Goal: Communication & Community: Answer question/provide support

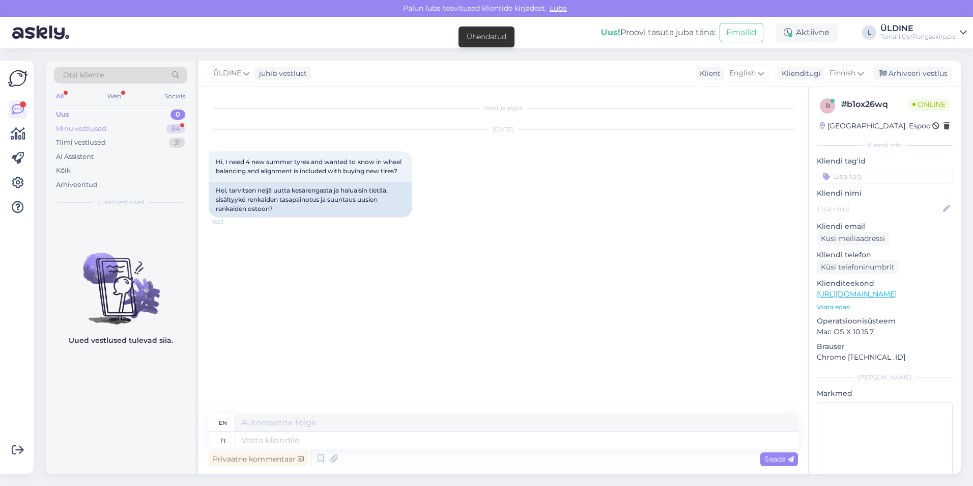
click at [105, 127] on div "Minu vestlused" at bounding box center [81, 129] width 50 height 10
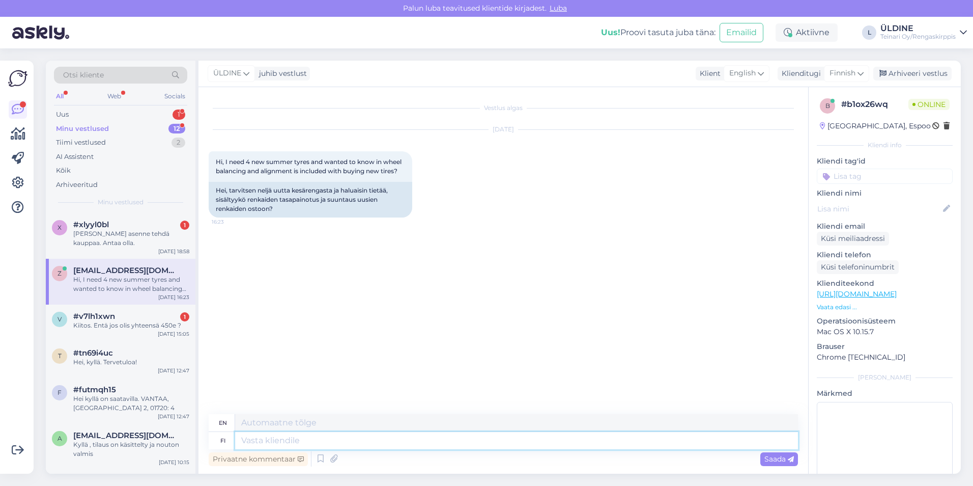
click at [299, 440] on textarea at bounding box center [516, 440] width 563 height 17
type textarea "H"
drag, startPoint x: 216, startPoint y: 190, endPoint x: 275, endPoint y: 209, distance: 62.0
click at [275, 209] on div "Hei, tarvitsen neljä uutta kesärengasta ja haluaisin tietää, sisältyykö renkaid…" at bounding box center [311, 200] width 204 height 36
drag, startPoint x: 275, startPoint y: 209, endPoint x: 263, endPoint y: 202, distance: 13.9
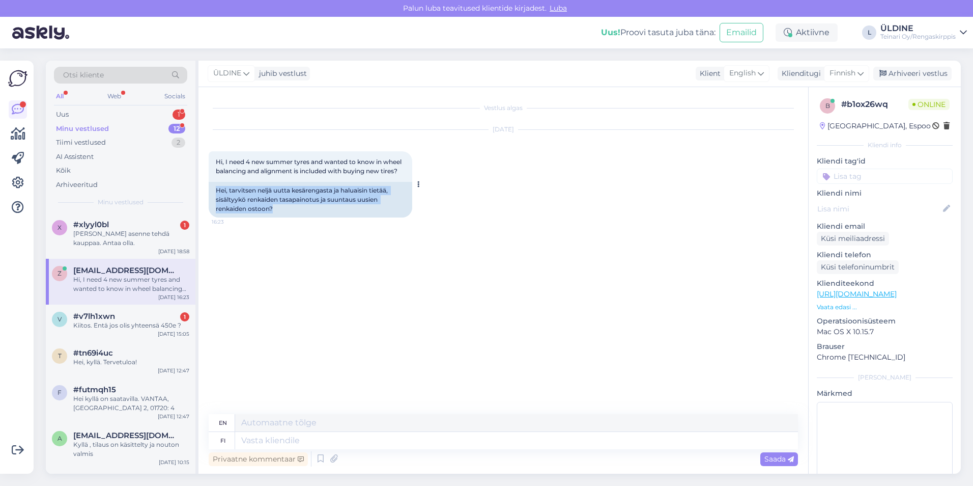
copy div "Hei, tarvitsen neljä uutta kesärengasta ja haluaisin tietää, sisältyykö renkaid…"
paste textarea "Hei, Kiitos yhteydenotostasi! Jotta voimme tarjota sinulle sopivat kesärenkaat,…"
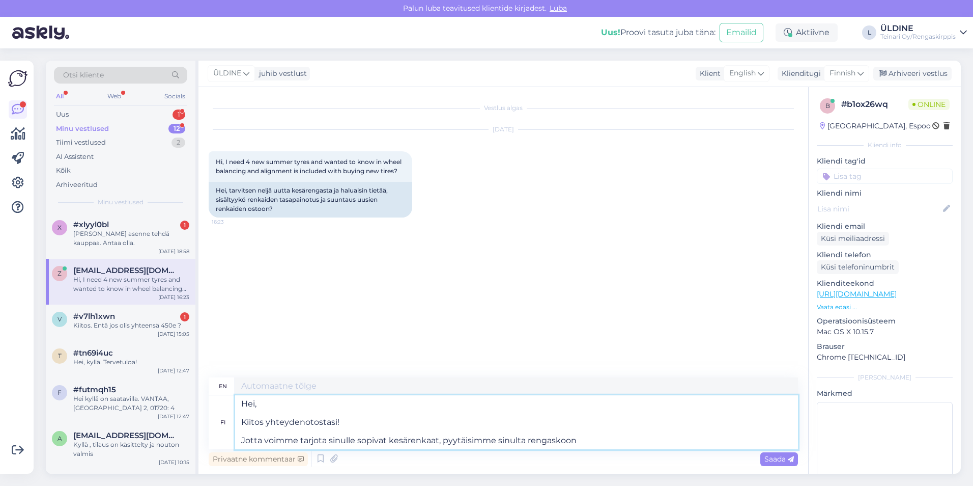
click at [243, 423] on textarea "Hei, Kiitos yhteydenotostasi! Jotta voimme tarjota sinulle sopivat kesärenkaat,…" at bounding box center [516, 422] width 563 height 54
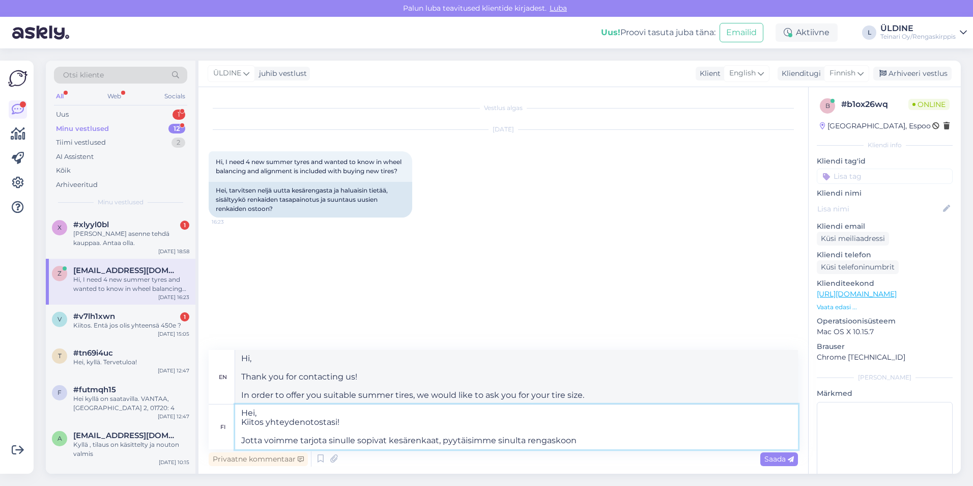
click at [243, 440] on textarea "Hei, Kiitos yhteydenotostasi! Jotta voimme tarjota sinulle sopivat kesärenkaat,…" at bounding box center [516, 426] width 563 height 45
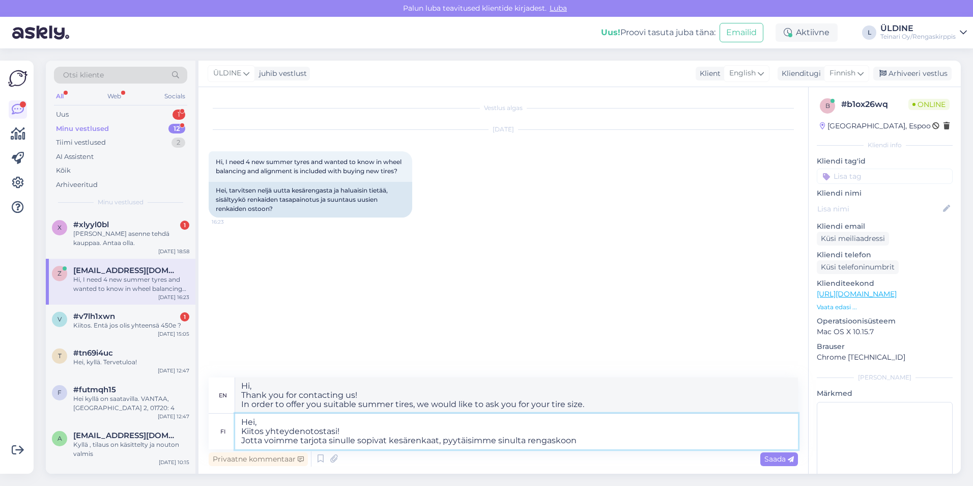
click at [602, 434] on textarea "Hei, Kiitos yhteydenotostasi! Jotta voimme tarjota sinulle sopivat kesärenkaat,…" at bounding box center [516, 431] width 563 height 36
click at [600, 443] on textarea "Hei, Kiitos yhteydenotostasi! Jotta voimme tarjota sinulle sopivat kesärenkaat,…" at bounding box center [516, 431] width 563 height 36
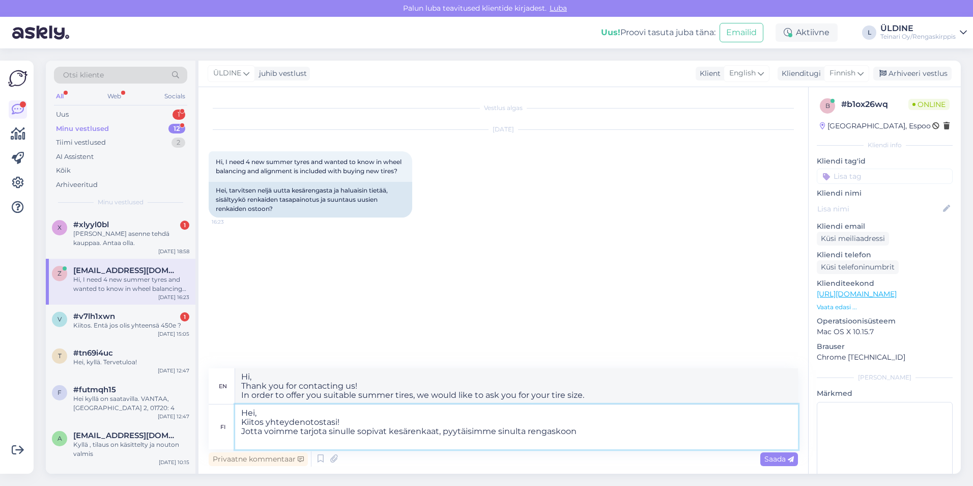
paste textarea "enkaiden hinta ei sisällä rengastöitä"
click at [239, 439] on textarea "Hei, Kiitos yhteydenotostasi! Jotta voimme tarjota sinulle sopivat kesärenkaat,…" at bounding box center [516, 426] width 563 height 45
click at [404, 442] on textarea "Hei, Kiitos yhteydenotostasi! Jotta voimme tarjota sinulle sopivat kesärenkaat,…" at bounding box center [516, 426] width 563 height 45
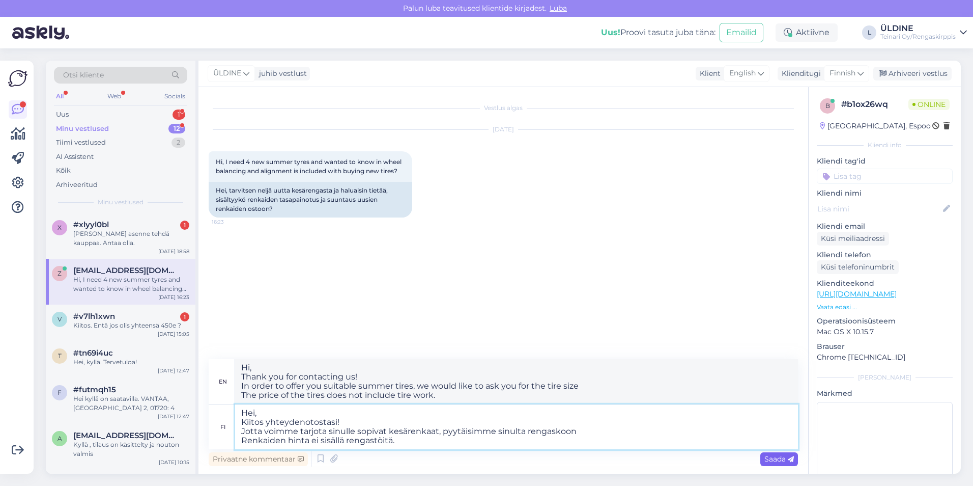
type textarea "Hei, Kiitos yhteydenotostasi! Jotta voimme tarjota sinulle sopivat kesärenkaat,…"
click at [774, 461] on span "Saada" at bounding box center [779, 458] width 30 height 9
click at [124, 234] on div "[PERSON_NAME] asenne tehdä kauppaa. Antaa olla." at bounding box center [131, 238] width 116 height 18
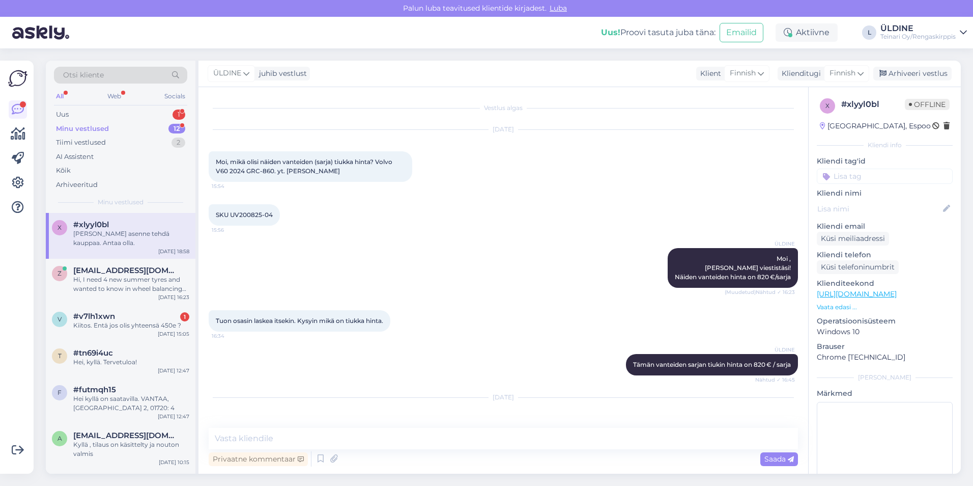
scroll to position [33, 0]
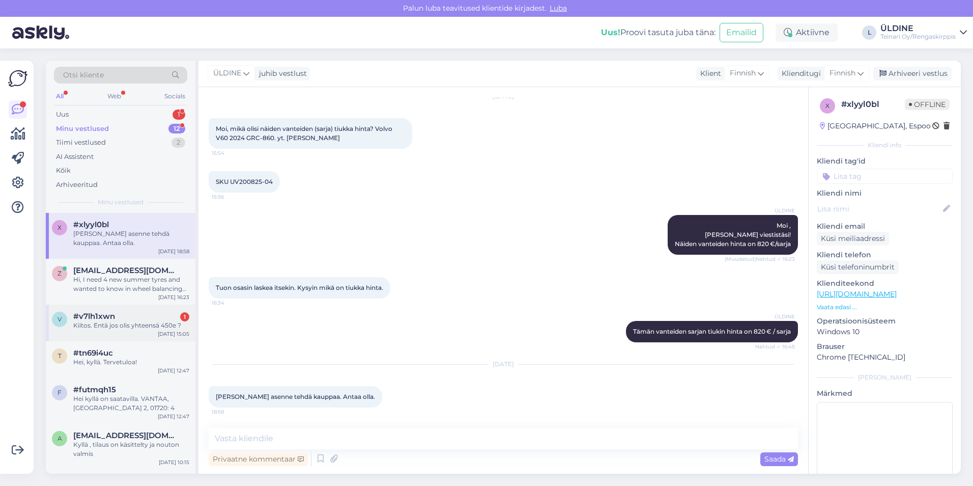
click at [139, 334] on div "v #v7lh1xwn 1 Kiitos. Entä jos olis yhteensä 450e ? [DATE] 15:05" at bounding box center [121, 322] width 150 height 37
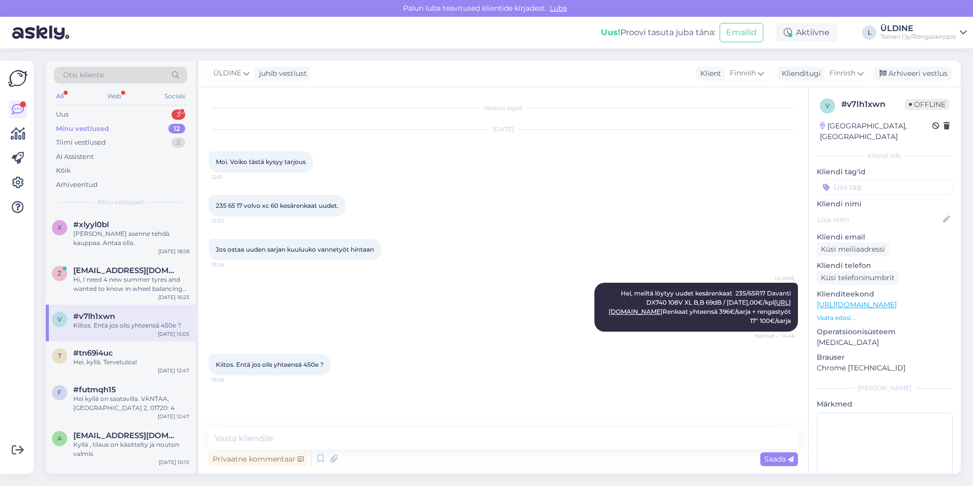
click at [86, 132] on div "Minu vestlused" at bounding box center [82, 129] width 53 height 10
click at [75, 109] on div "Uus 3" at bounding box center [120, 114] width 133 height 14
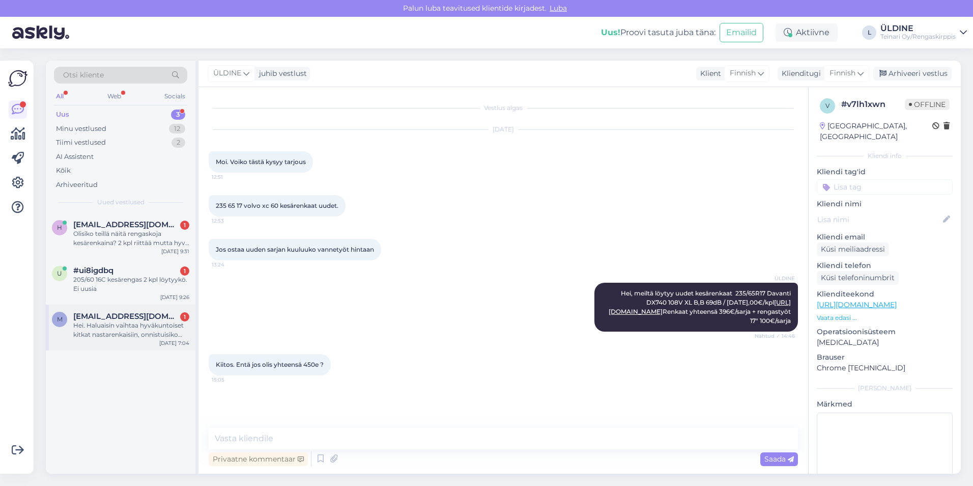
click at [135, 319] on span "[EMAIL_ADDRESS][DOMAIN_NAME]" at bounding box center [126, 315] width 106 height 9
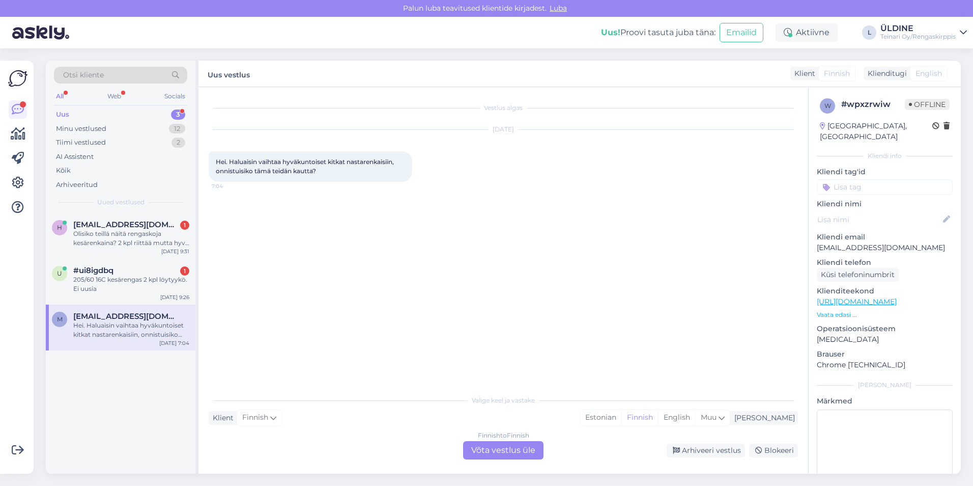
click at [497, 448] on div "Finnish to Finnish Võta vestlus üle" at bounding box center [503, 450] width 80 height 18
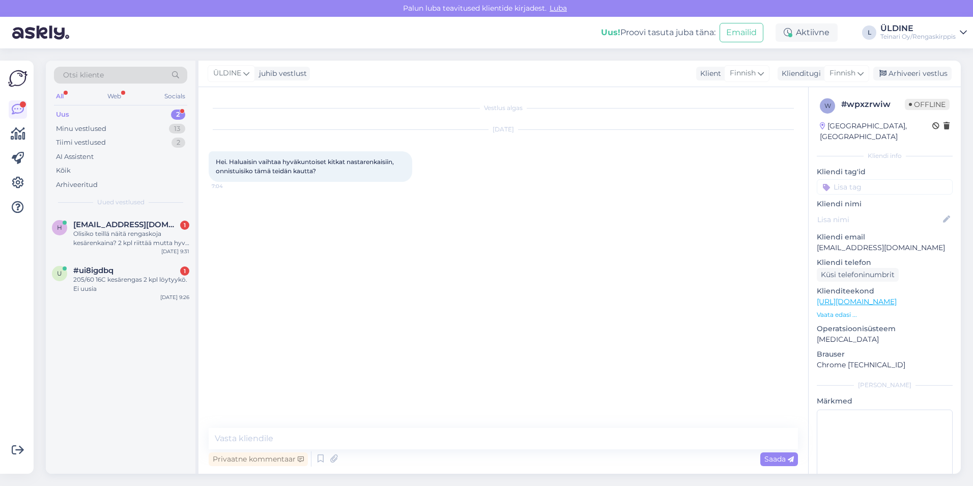
click at [214, 159] on div "Hei. Haluaisin vaihtaa hyväkuntoiset kitkat nastarenkaisiin, onnistuisiko tämä …" at bounding box center [311, 166] width 204 height 31
drag, startPoint x: 216, startPoint y: 159, endPoint x: 288, endPoint y: 169, distance: 72.5
click at [288, 169] on span "Hei. Haluaisin vaihtaa hyväkuntoiset kitkat nastarenkaisiin, onnistuisiko tämä …" at bounding box center [306, 166] width 180 height 17
drag, startPoint x: 288, startPoint y: 169, endPoint x: 355, endPoint y: 165, distance: 66.8
click at [355, 165] on div "Hei. Haluaisin vaihtaa hyväkuntoiset kitkat nastarenkaisiin, onnistuisiko tämä …" at bounding box center [311, 166] width 204 height 31
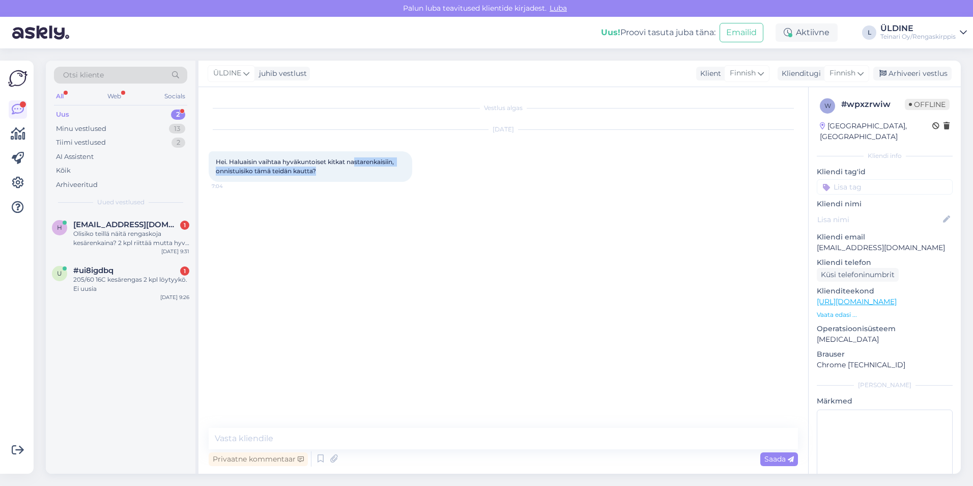
click at [326, 209] on div "Vestlus algas [DATE] Hei. Haluaisin vaihtaa hyväkuntoiset kitkat nastarenkaisii…" at bounding box center [508, 257] width 599 height 321
click at [232, 162] on span "Hei. Haluaisin vaihtaa hyväkuntoiset kitkat nastarenkaisiin, onnistuisiko tämä …" at bounding box center [306, 166] width 180 height 17
drag, startPoint x: 216, startPoint y: 158, endPoint x: 311, endPoint y: 176, distance: 96.4
click at [311, 176] on div "Hei. Haluaisin vaihtaa hyväkuntoiset kitkat nastarenkaisiin, onnistuisiko tämä …" at bounding box center [311, 166] width 204 height 31
drag, startPoint x: 311, startPoint y: 176, endPoint x: 325, endPoint y: 176, distance: 14.3
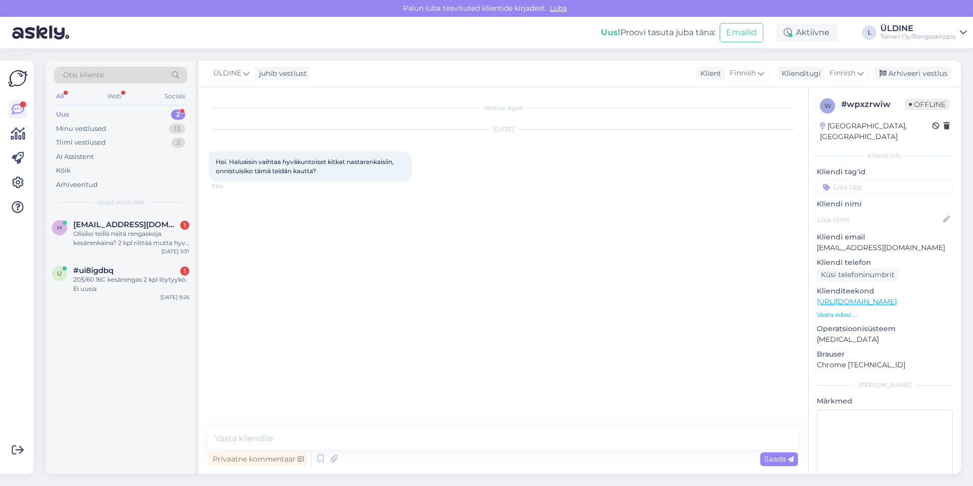
click at [325, 176] on div "Hei. Haluaisin vaihtaa hyväkuntoiset kitkat nastarenkaisiin, onnistuisiko tämä …" at bounding box center [311, 166] width 204 height 31
drag, startPoint x: 261, startPoint y: 233, endPoint x: 235, endPoint y: 177, distance: 61.7
click at [260, 233] on div "Vestlus algas [DATE] Hei. Haluaisin vaihtaa hyväkuntoiset kitkat nastarenkaisii…" at bounding box center [508, 257] width 599 height 321
drag, startPoint x: 215, startPoint y: 159, endPoint x: 329, endPoint y: 175, distance: 114.5
click at [329, 175] on div "Hei. Haluaisin vaihtaa hyväkuntoiset kitkat nastarenkaisiin, onnistuisiko tämä …" at bounding box center [311, 166] width 204 height 31
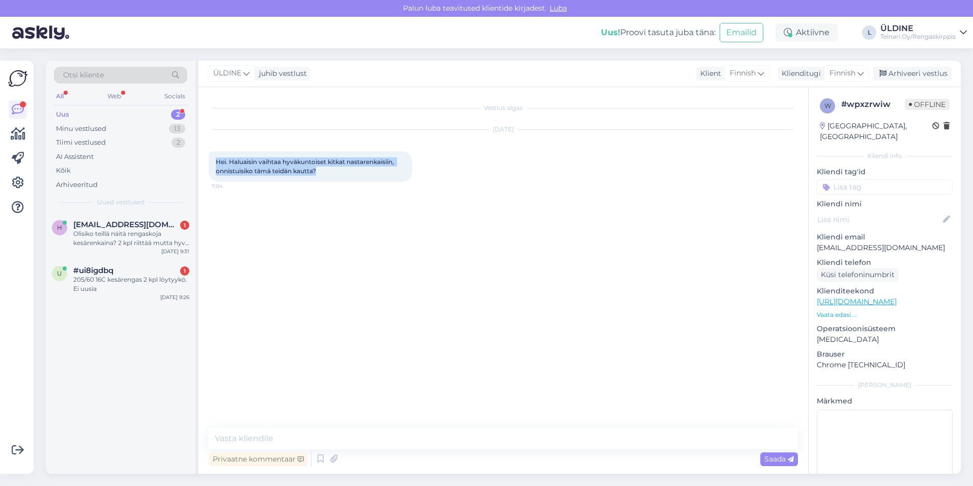
drag, startPoint x: 329, startPoint y: 175, endPoint x: 300, endPoint y: 169, distance: 29.0
copy span "Hei. Haluaisin vaihtaa hyväkuntoiset kitkat nastarenkaisiin, onnistuisiko tämä …"
paste textarea "Meillä ei ole suoraa renkaiden vaihtopalvelua (esim. kitkat nastoihin), mutta v…"
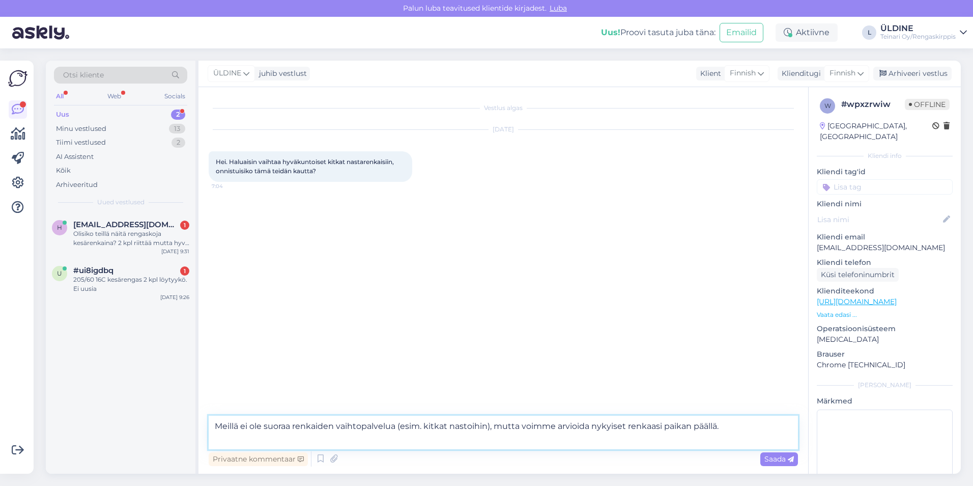
paste textarea "Tarkempi hyvityssumma määritellään renkaiden kunnon perusteella liikkeessämme."
type textarea "Meillä ei ole suoraa renkaiden vaihtopalvelua (esim. kitkat nastoihin), mutta v…"
click at [776, 455] on span "Saada" at bounding box center [779, 458] width 30 height 9
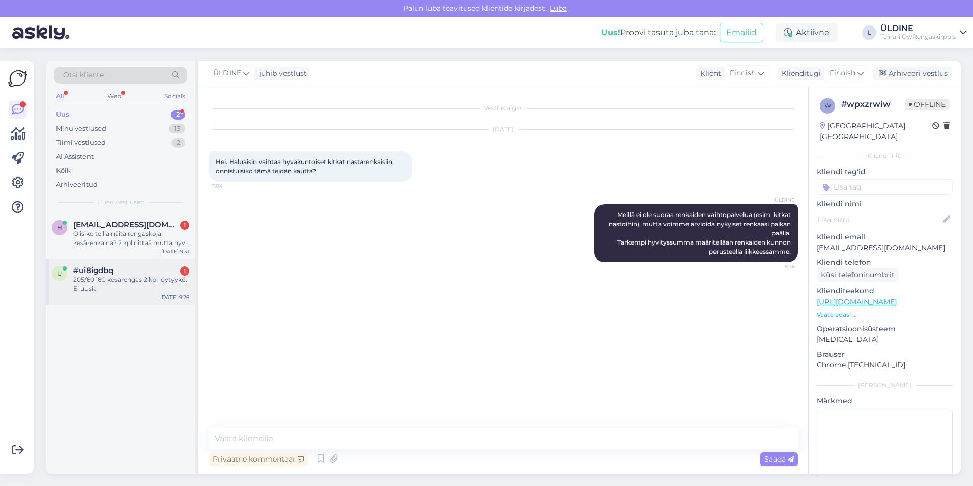
click at [116, 285] on div "205/60 16C kesärengas 2 kpl löytyykö. Ei uusia" at bounding box center [131, 284] width 116 height 18
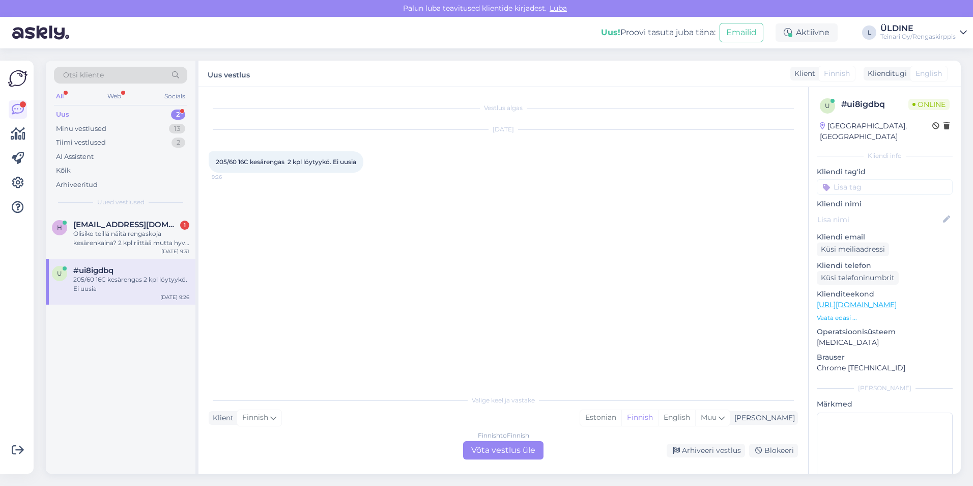
click at [477, 455] on div "Finnish to Finnish Võta vestlus üle" at bounding box center [503, 450] width 80 height 18
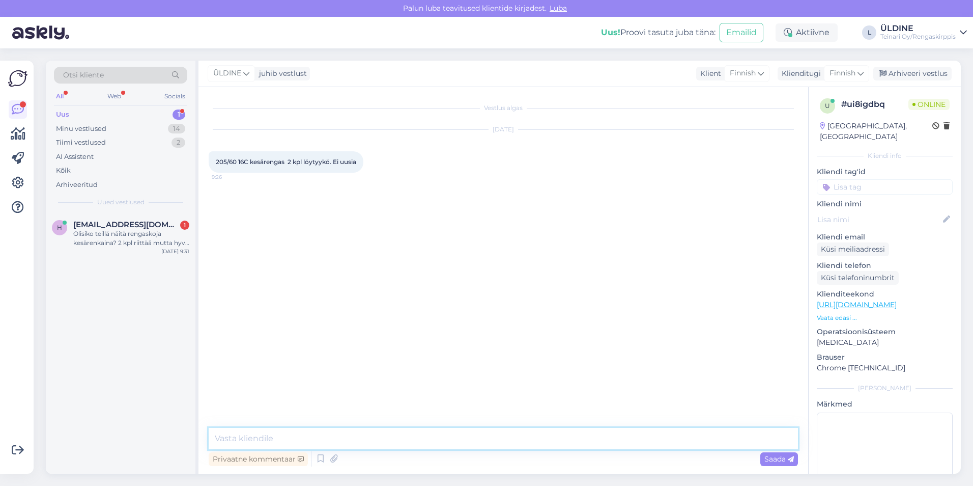
click at [287, 432] on textarea at bounding box center [503, 438] width 589 height 21
type textarea "Hei, käytettyjä renkaita sitä koko ei ole vaatavilla tällää hetkellä."
click at [778, 463] on span "Saada" at bounding box center [779, 458] width 30 height 9
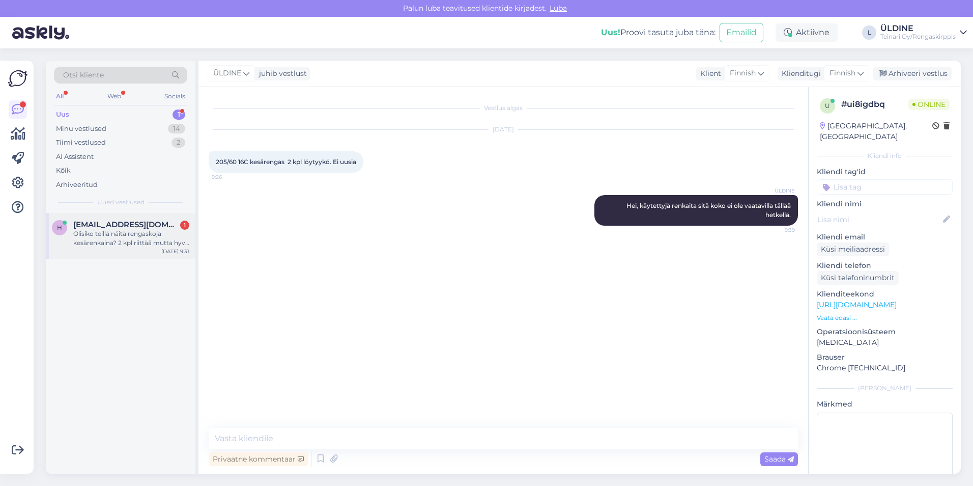
click at [112, 233] on div "Olisiko teillä näitä rengaskoja kesärenkaina? 2 kpl riittää mutta hyvä jos on 4" at bounding box center [131, 238] width 116 height 18
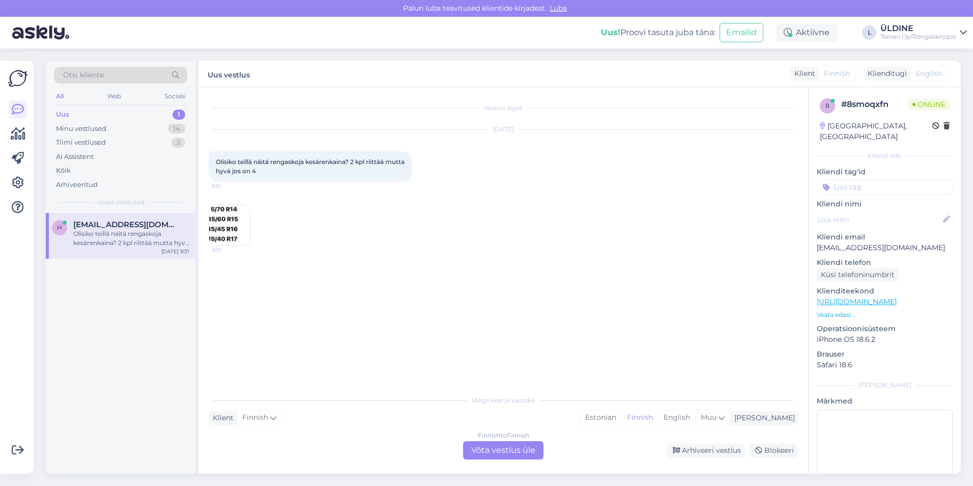
click at [229, 233] on img at bounding box center [229, 225] width 41 height 41
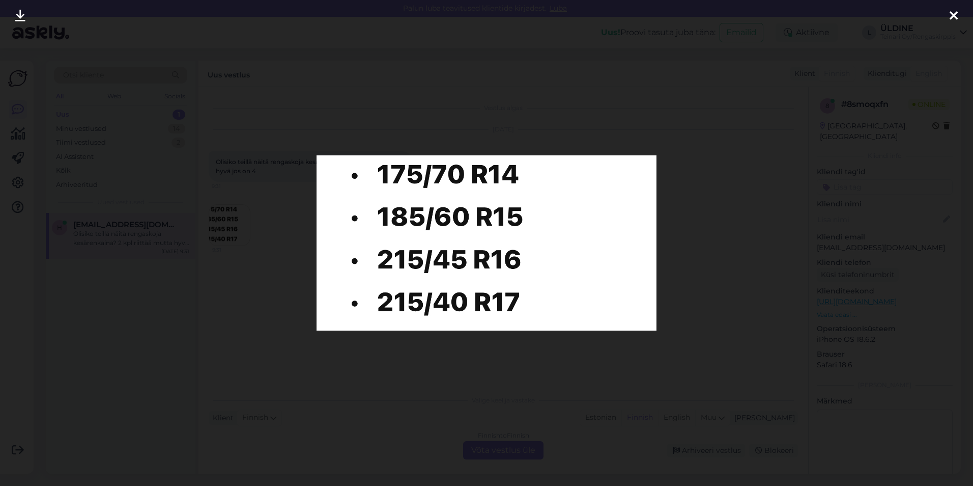
click at [254, 350] on div at bounding box center [486, 243] width 973 height 486
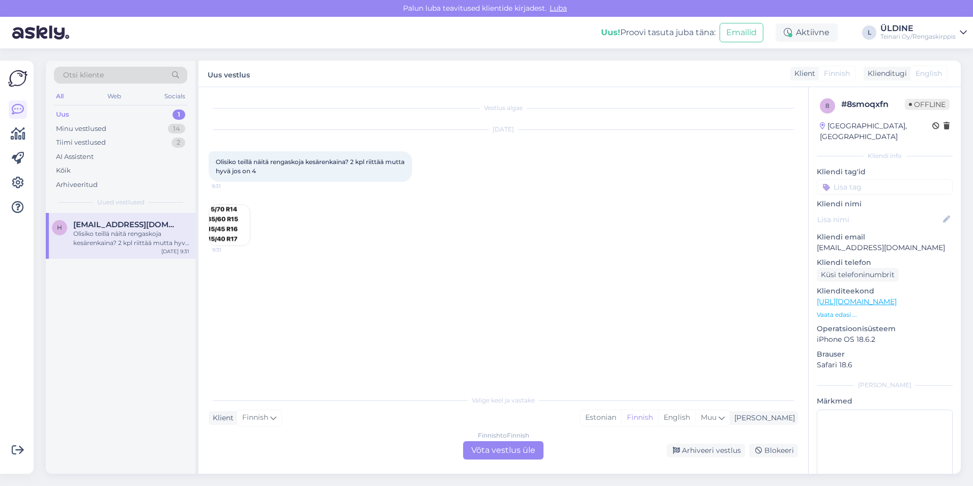
click at [484, 445] on div "Finnish to Finnish Võta vestlus üle" at bounding box center [503, 450] width 80 height 18
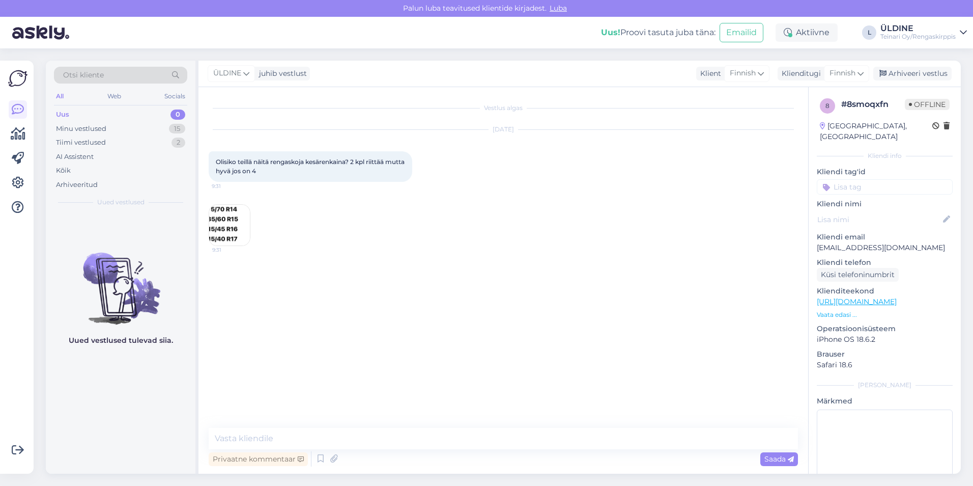
click at [232, 235] on img at bounding box center [229, 225] width 41 height 41
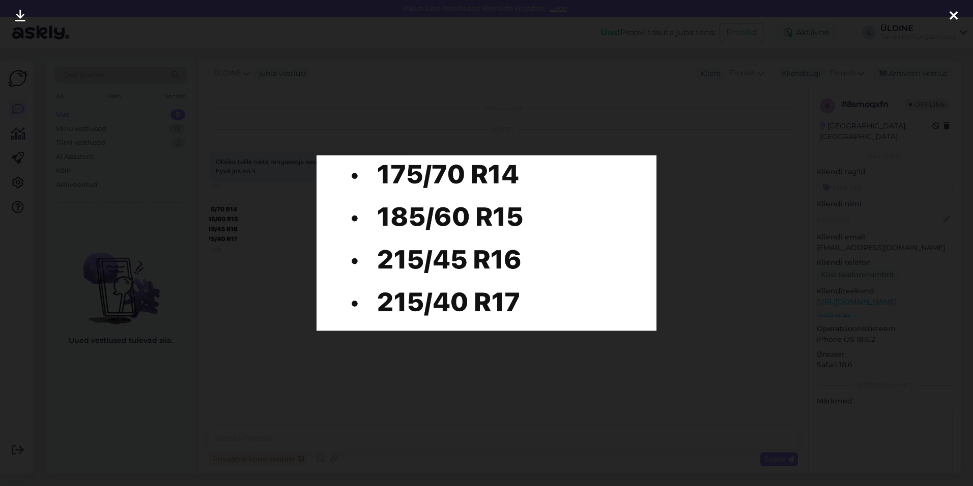
click at [736, 349] on div at bounding box center [486, 243] width 973 height 486
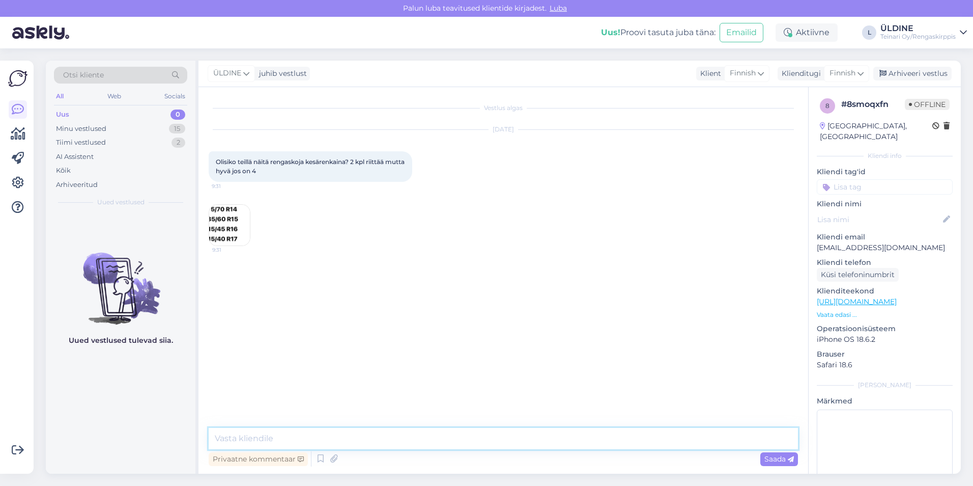
click at [420, 432] on textarea at bounding box center [503, 438] width 589 height 21
type textarea "[PERSON_NAME], katsonko kaikki tuumakoot?"
